Goal: Entertainment & Leisure: Consume media (video, audio)

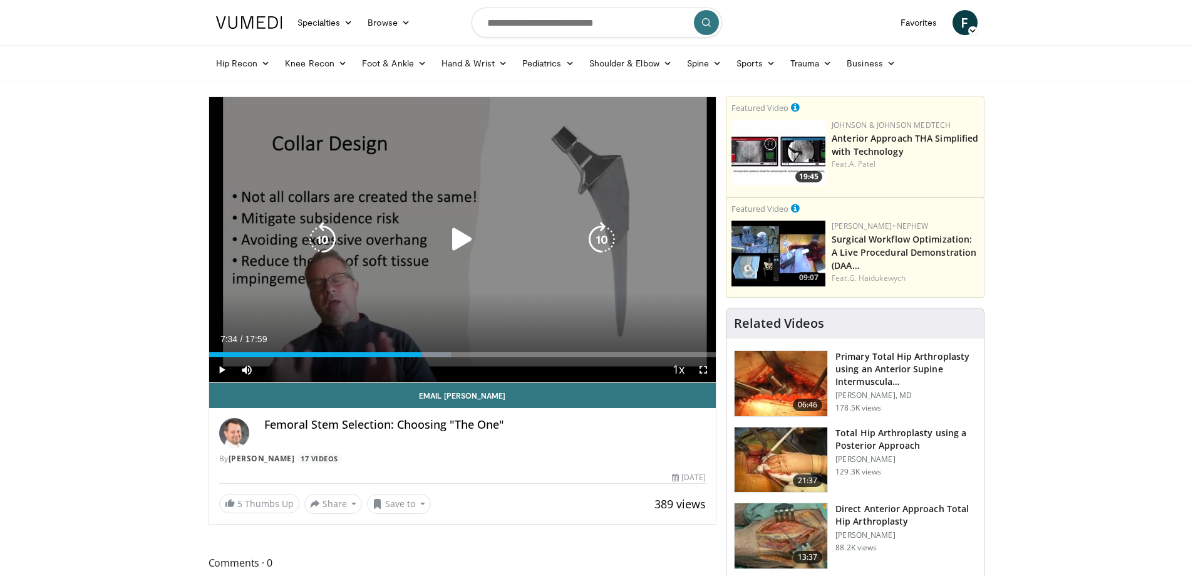
click at [485, 277] on div "10 seconds Tap to unmute" at bounding box center [462, 239] width 507 height 285
click at [451, 351] on div "Loaded : 52.80% 08:27 08:38" at bounding box center [462, 351] width 507 height 12
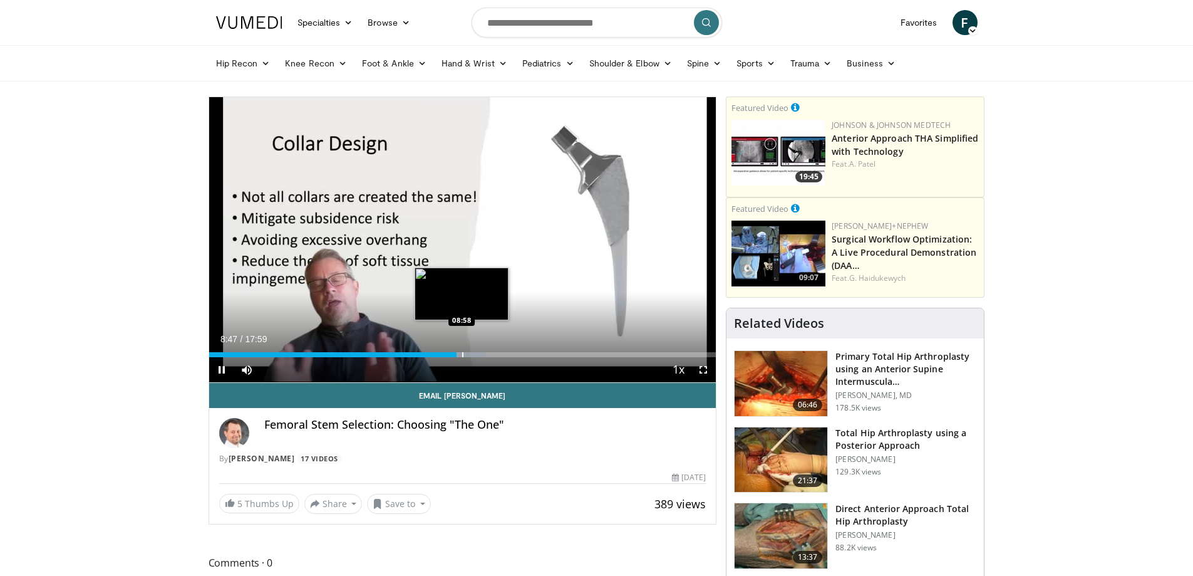
click at [462, 352] on div "10 seconds Tap to unmute" at bounding box center [462, 239] width 507 height 285
click at [469, 354] on div "Progress Bar" at bounding box center [469, 354] width 1 height 5
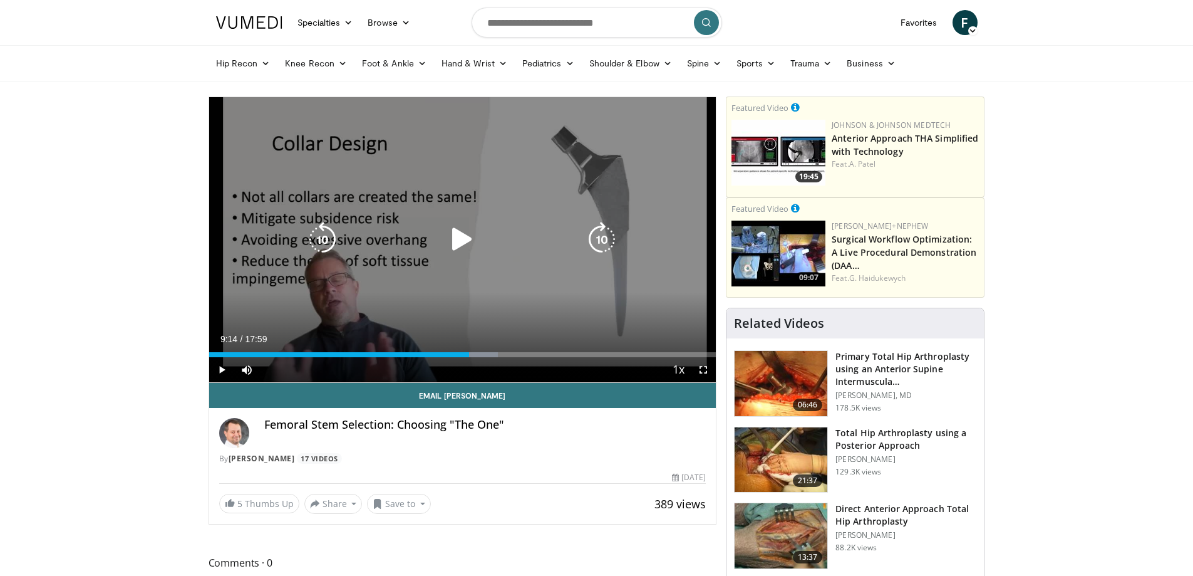
click at [455, 239] on icon "Video Player" at bounding box center [462, 239] width 35 height 35
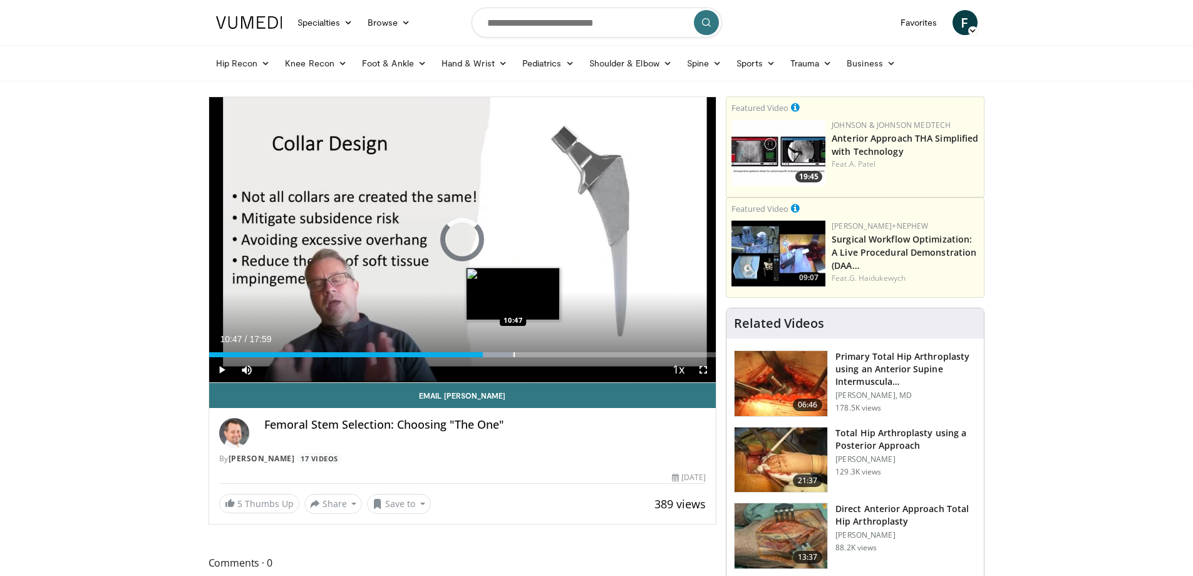
click at [513, 349] on div "Loaded : 59.72% 09:43 10:47" at bounding box center [462, 351] width 507 height 12
click at [532, 352] on div "Progress Bar" at bounding box center [532, 354] width 1 height 5
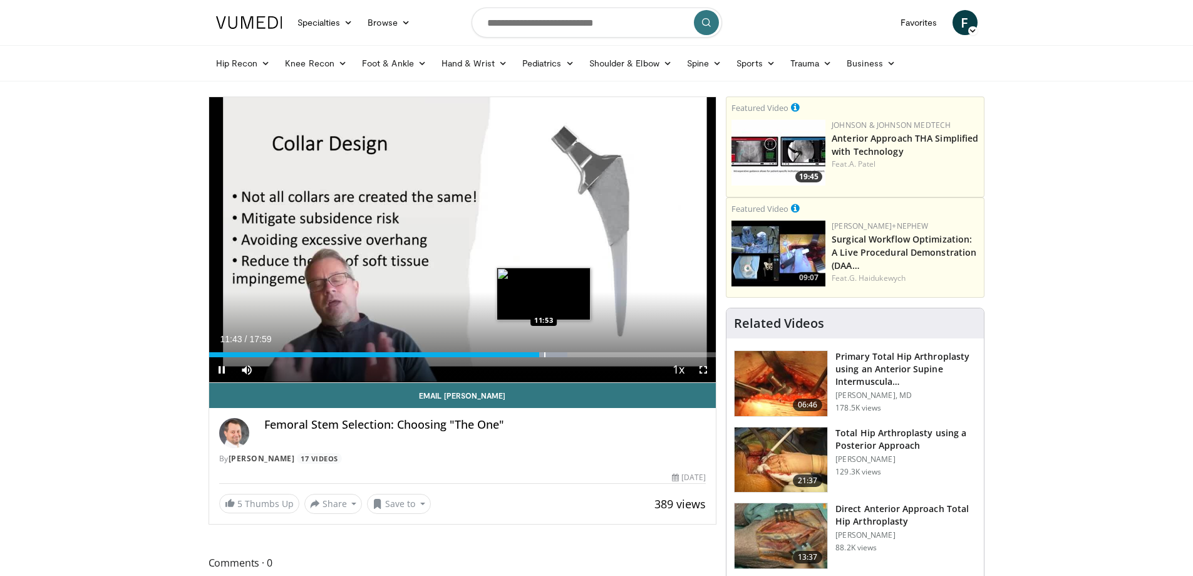
click at [544, 352] on div "Progress Bar" at bounding box center [544, 354] width 1 height 5
click at [557, 356] on div "Progress Bar" at bounding box center [557, 354] width 1 height 5
click at [568, 356] on div "Progress Bar" at bounding box center [568, 354] width 1 height 5
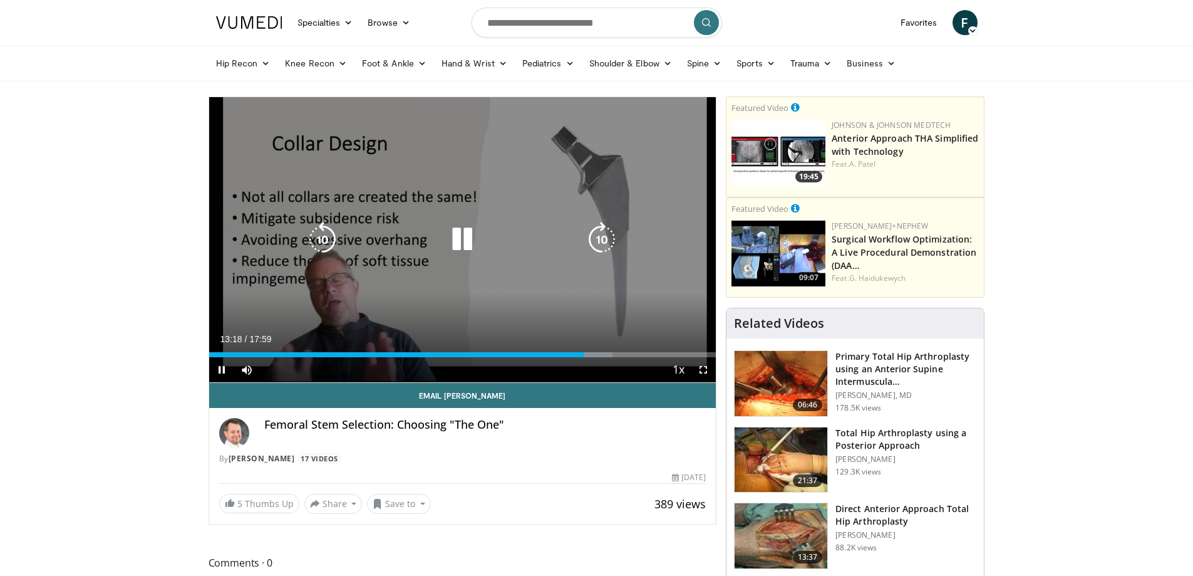
click at [467, 242] on icon "Video Player" at bounding box center [462, 239] width 35 height 35
click at [467, 240] on icon "Video Player" at bounding box center [462, 239] width 35 height 35
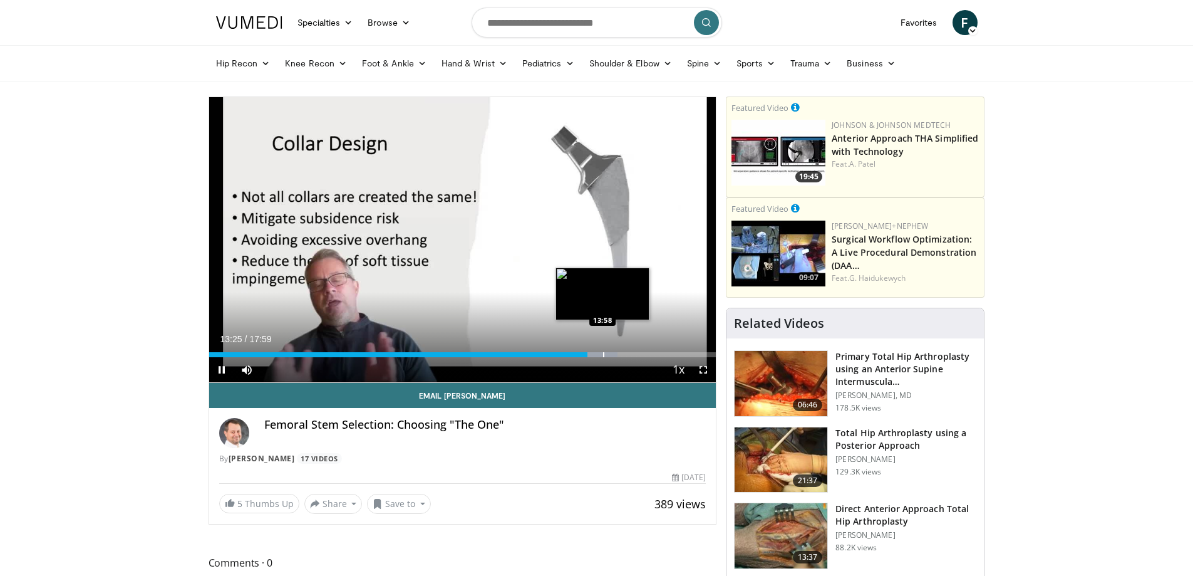
click at [603, 354] on div "Progress Bar" at bounding box center [603, 354] width 1 height 5
click at [615, 356] on div "Progress Bar" at bounding box center [615, 354] width 1 height 5
click at [629, 355] on div "Progress Bar" at bounding box center [627, 354] width 1 height 5
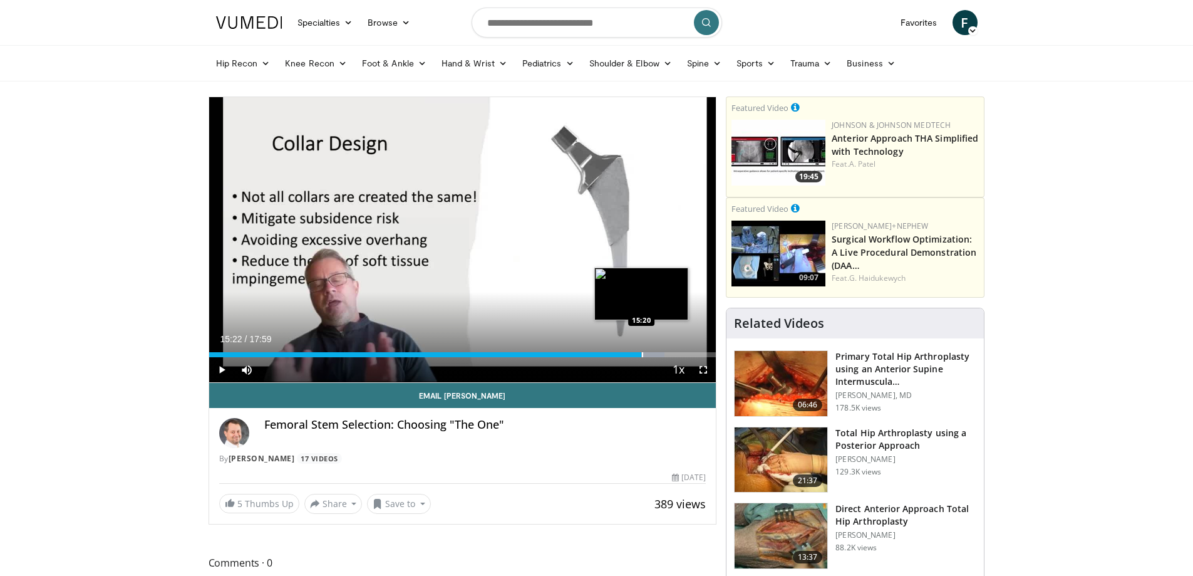
click at [642, 352] on div "Loaded : 89.85% 15:22 15:20" at bounding box center [462, 351] width 507 height 12
click at [658, 354] on div "Progress Bar" at bounding box center [658, 354] width 1 height 5
click at [665, 353] on div "Progress Bar" at bounding box center [665, 354] width 1 height 5
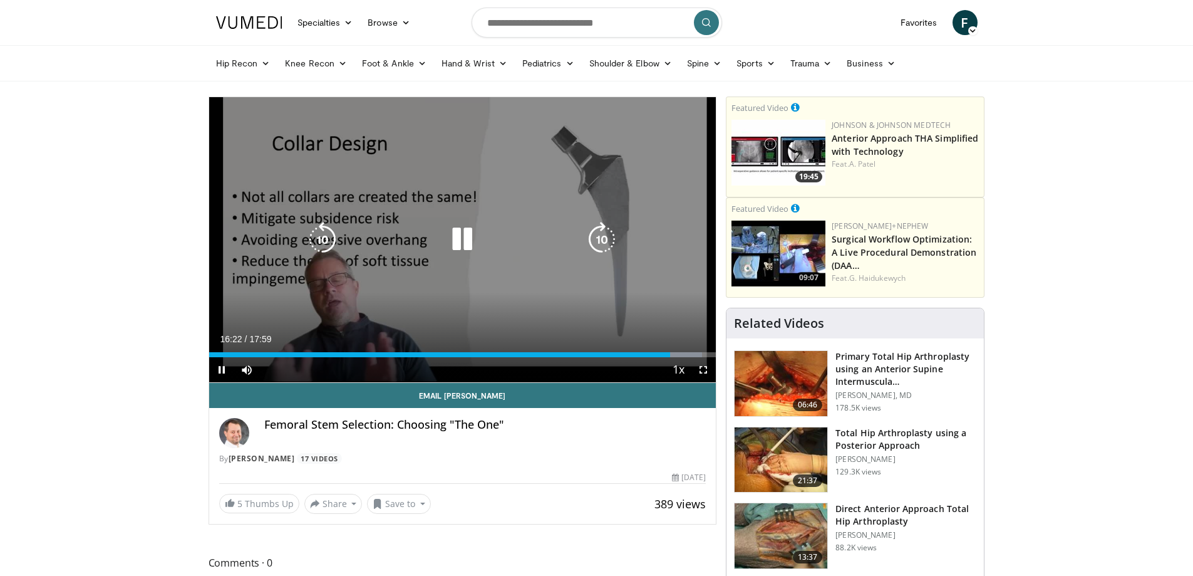
click at [490, 229] on div "Video Player" at bounding box center [462, 239] width 304 height 25
click at [458, 239] on icon "Video Player" at bounding box center [462, 239] width 35 height 35
